Goal: Task Accomplishment & Management: Manage account settings

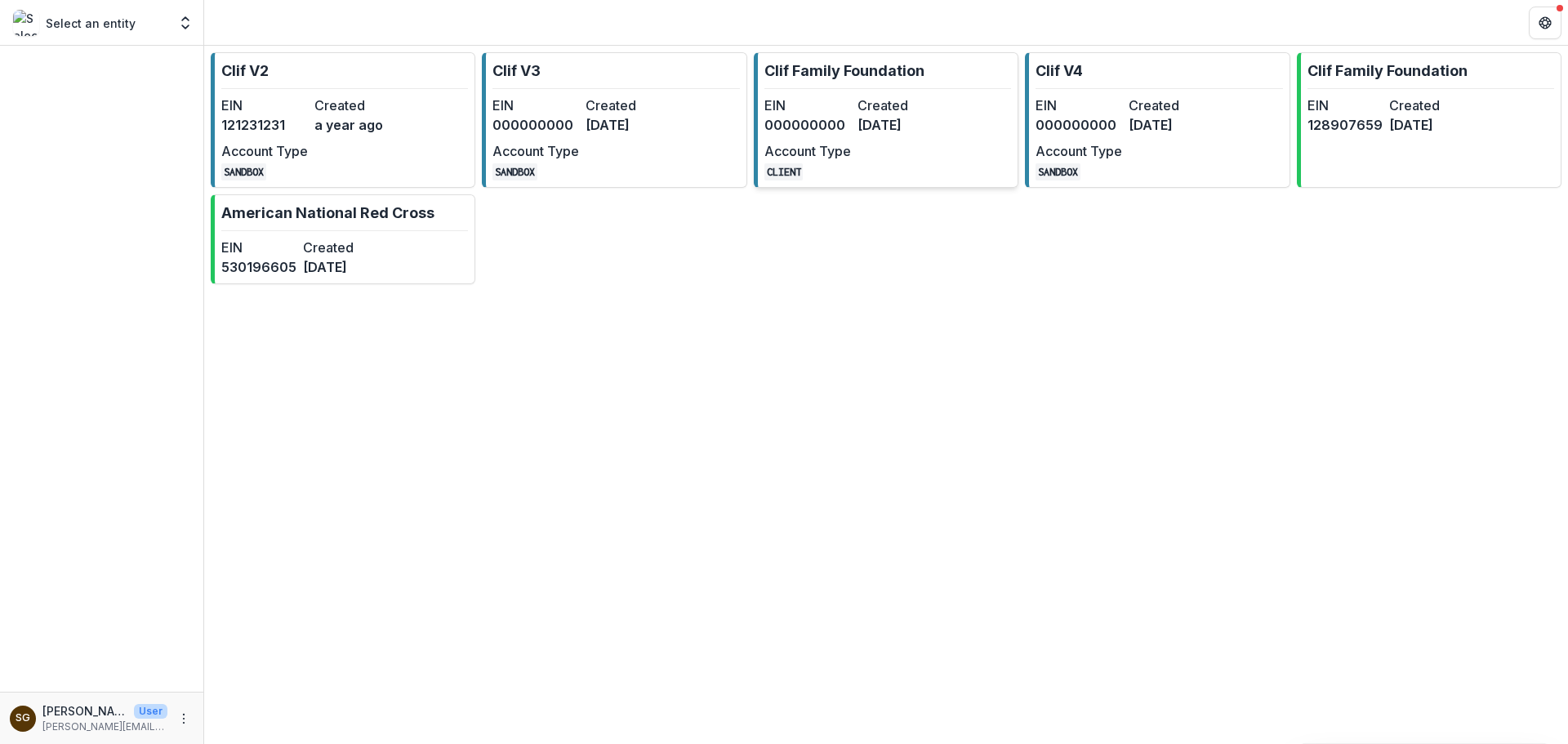
click at [917, 138] on div "EIN 000000000 Created [DATE] Account Type CLIENT" at bounding box center [854, 137] width 180 height 85
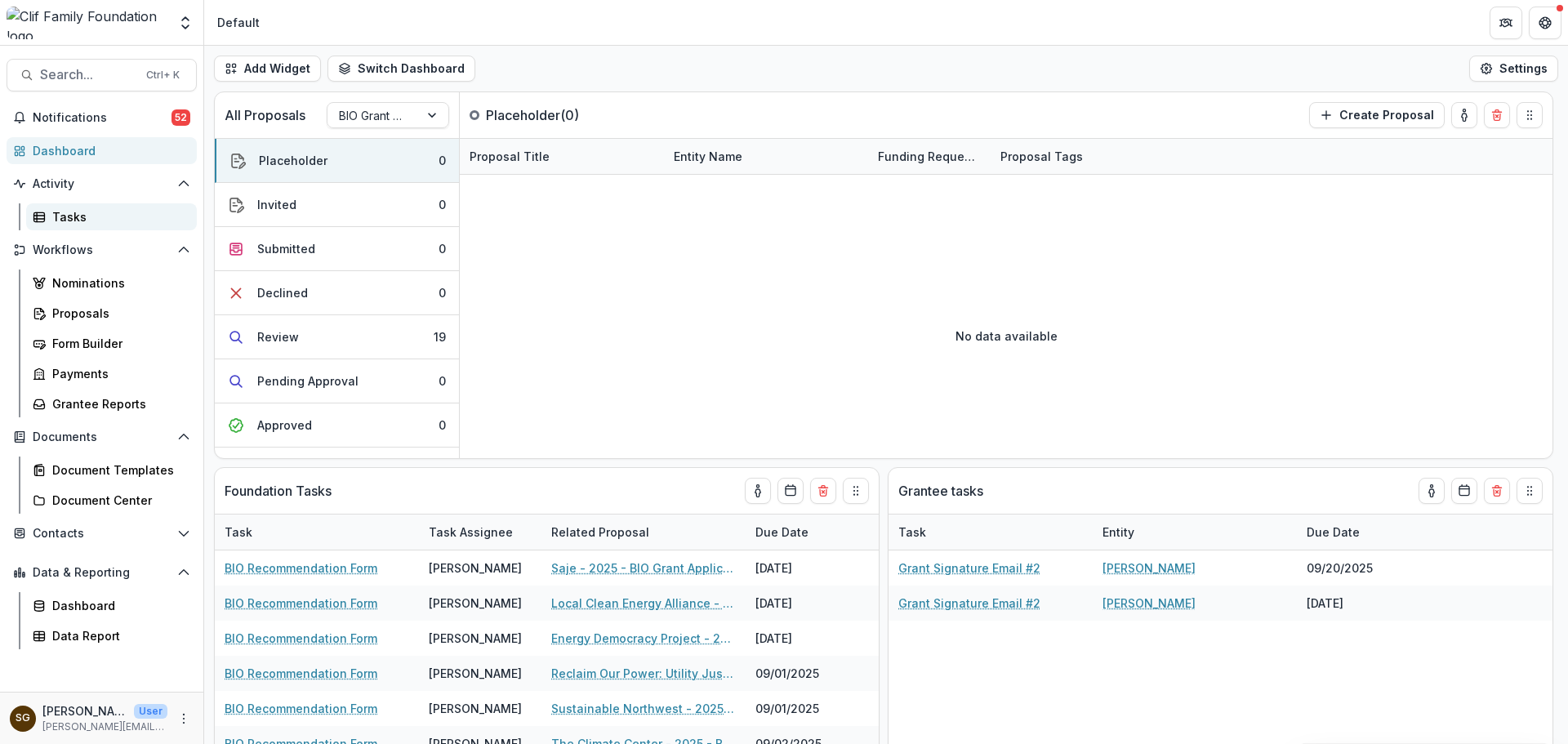
click at [113, 219] on div "Tasks" at bounding box center [118, 217] width 131 height 17
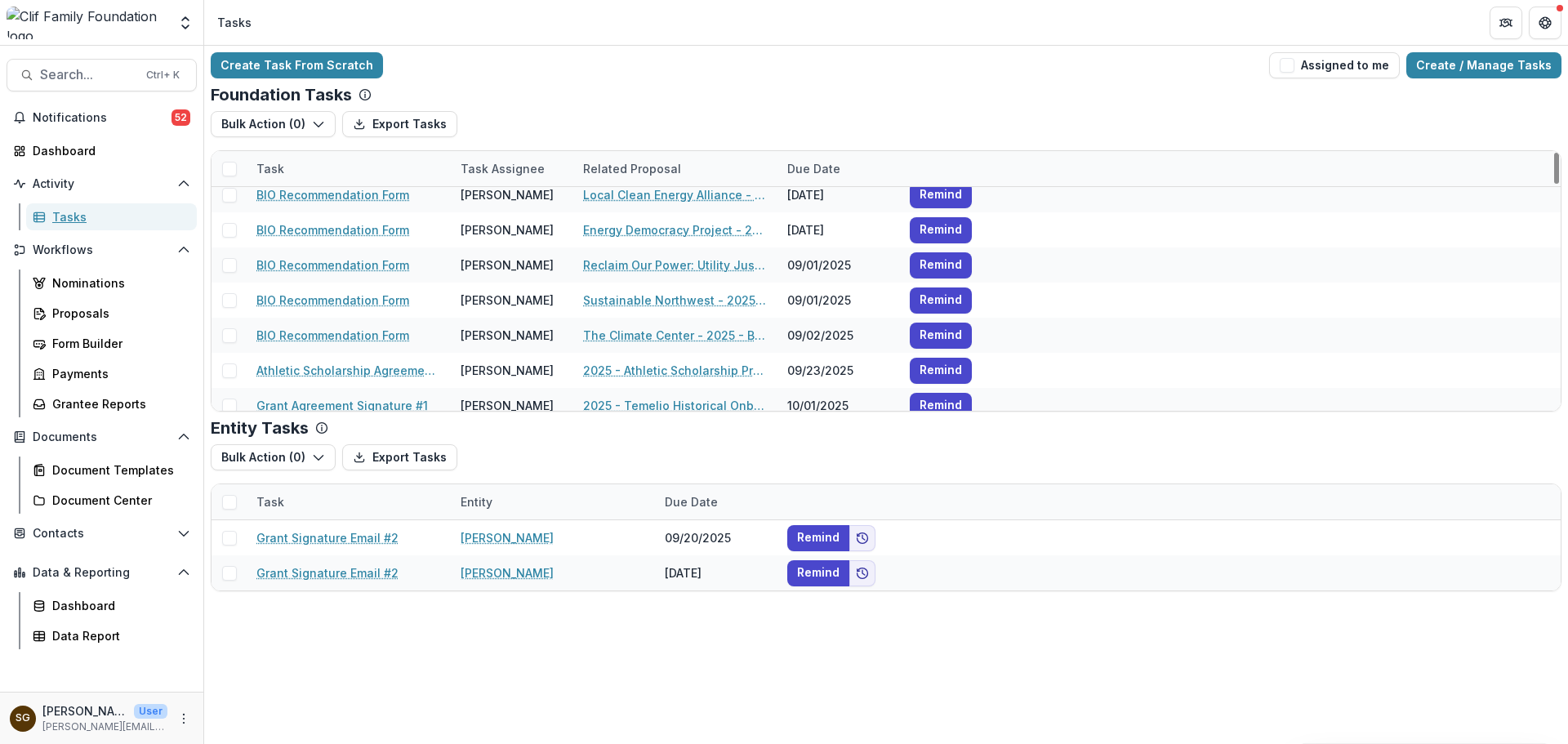
scroll to position [81, 0]
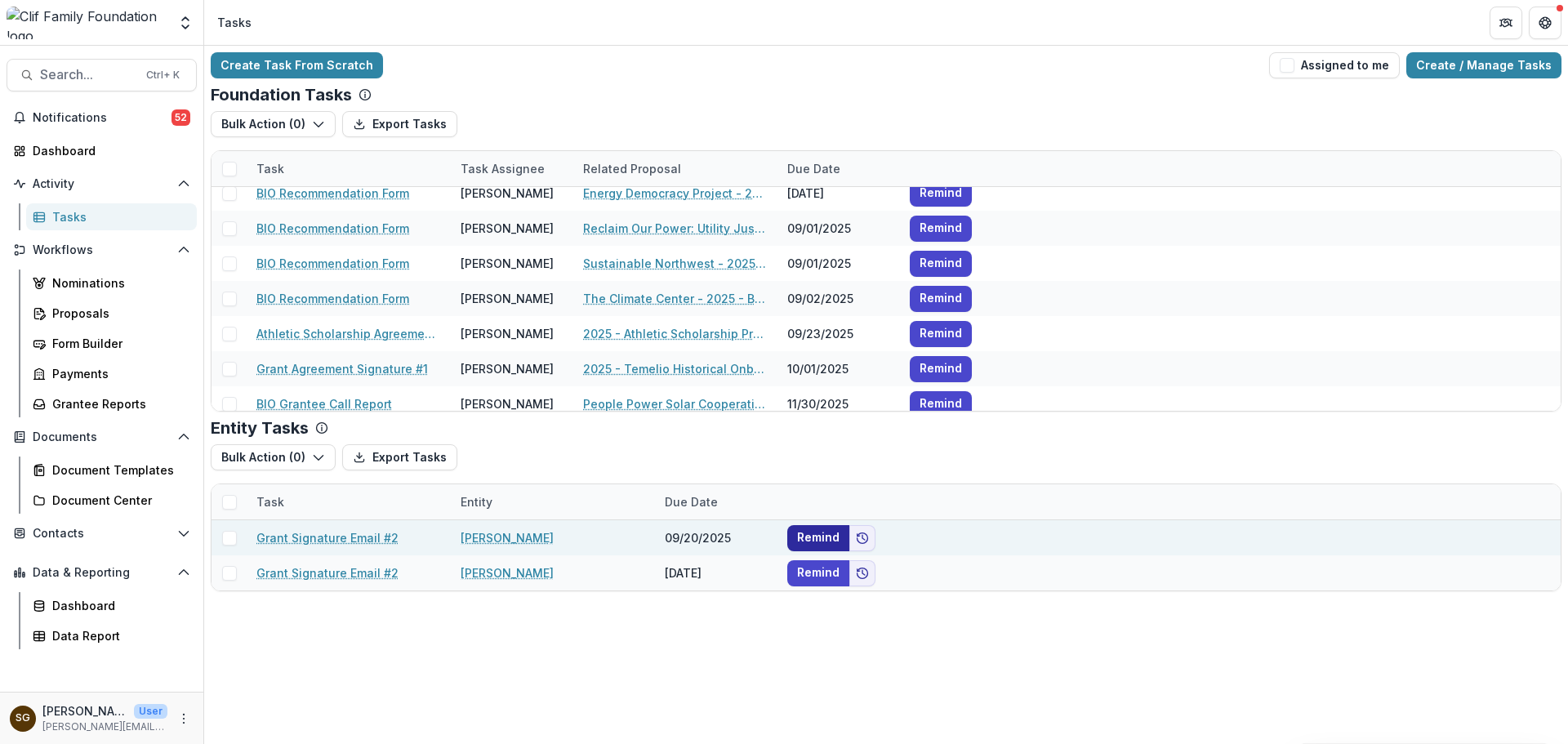
click at [832, 530] on button "Remind" at bounding box center [818, 538] width 62 height 26
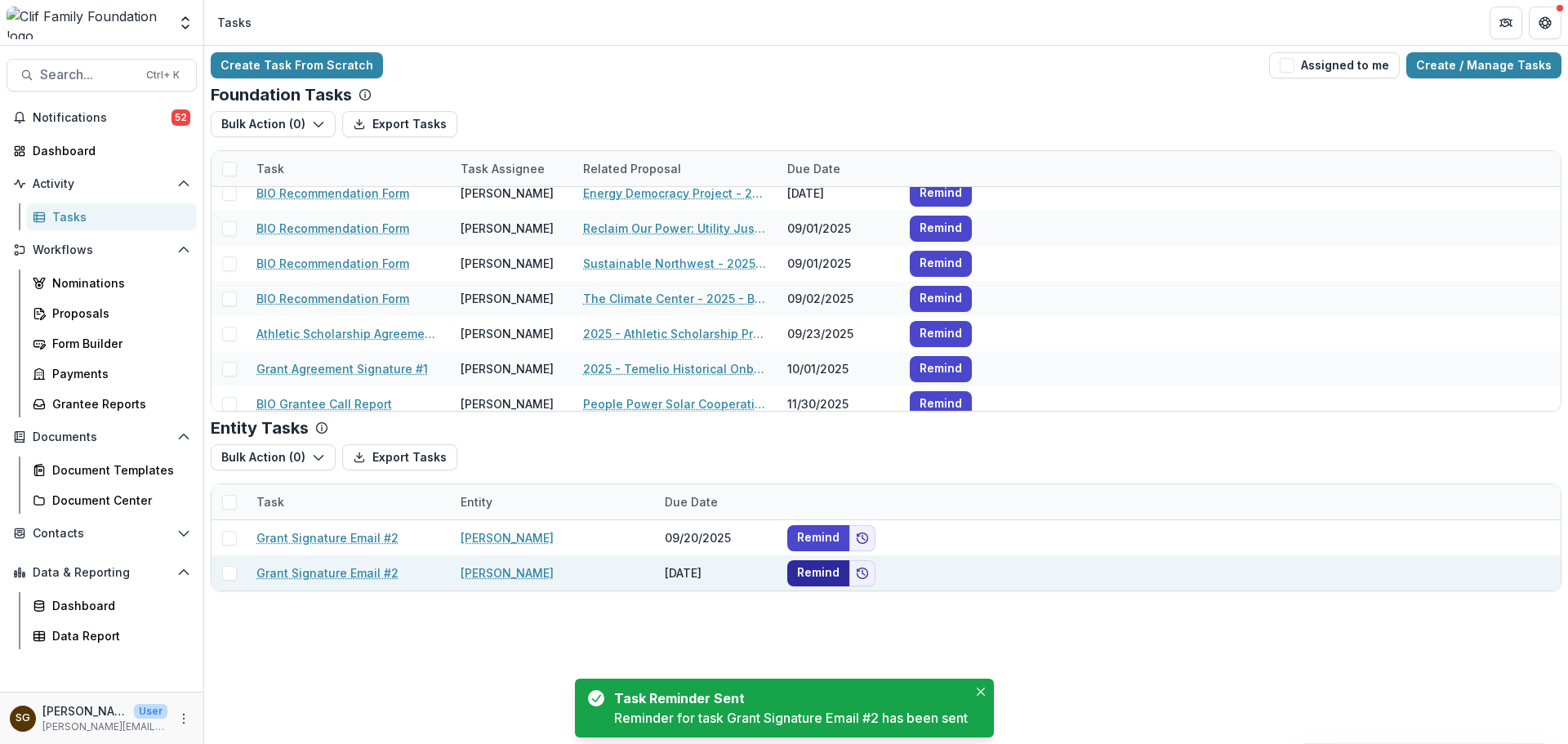
click at [829, 571] on button "Remind" at bounding box center [818, 573] width 62 height 26
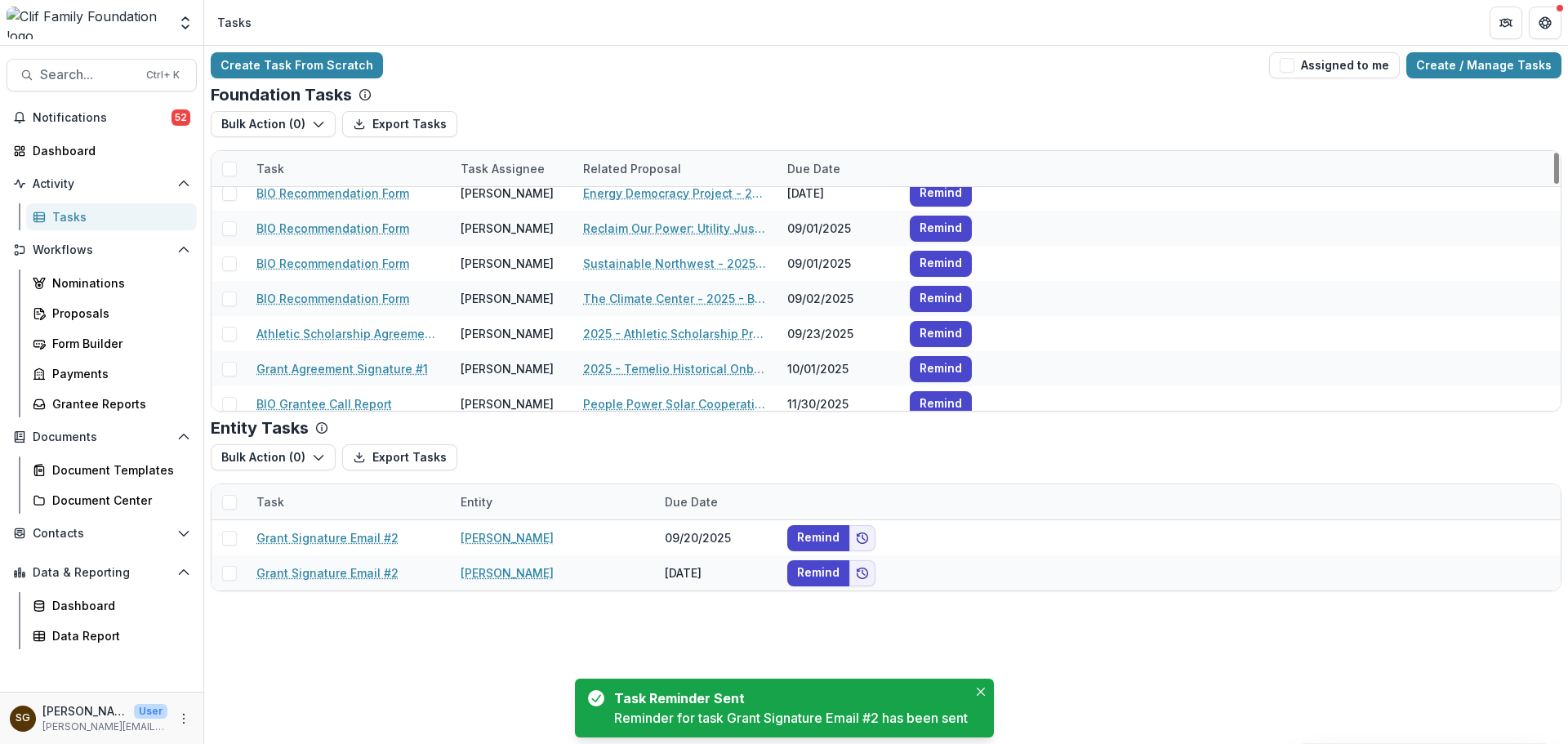
click at [65, 225] on link "Tasks" at bounding box center [111, 217] width 170 height 27
